Goal: Task Accomplishment & Management: Manage account settings

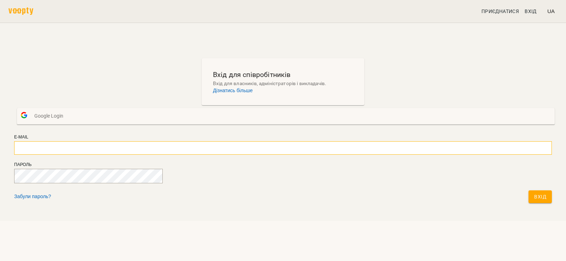
type input "**********"
click at [529, 203] on button "Вхід" at bounding box center [540, 197] width 23 height 13
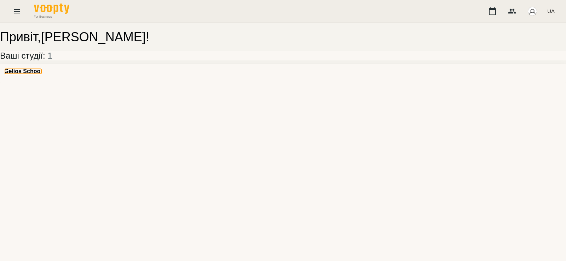
click at [38, 75] on h3 "Gelios School" at bounding box center [23, 71] width 38 height 6
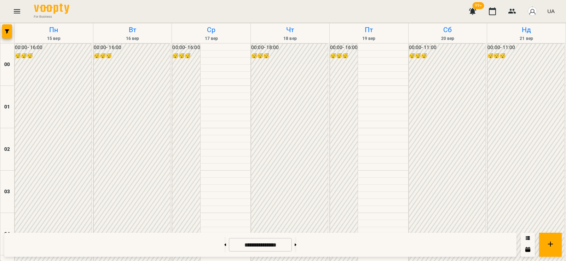
scroll to position [413, 0]
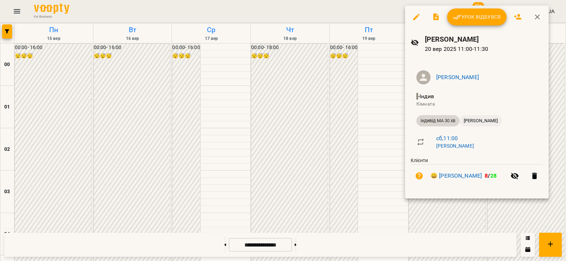
click at [472, 118] on span "[PERSON_NAME]" at bounding box center [481, 121] width 42 height 6
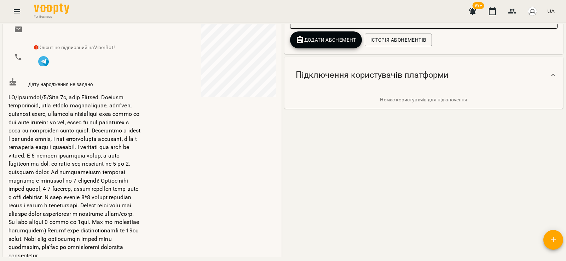
scroll to position [248, 0]
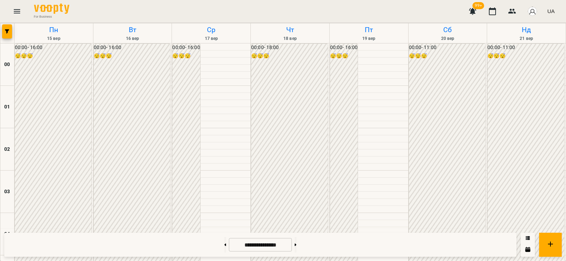
scroll to position [413, 0]
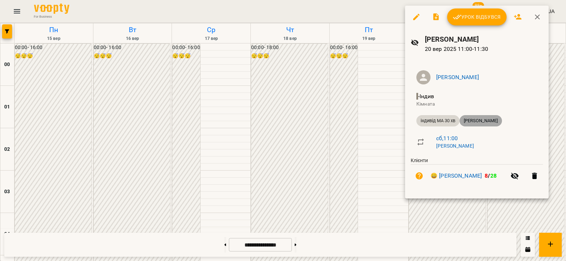
click at [472, 120] on span "[PERSON_NAME]" at bounding box center [481, 121] width 42 height 6
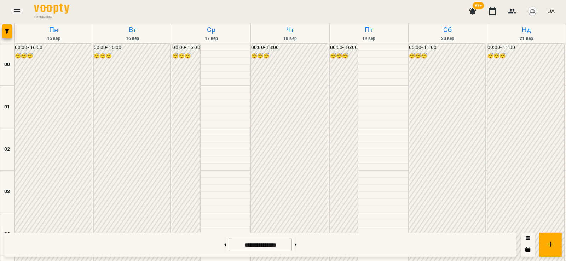
scroll to position [413, 0]
